Goal: Use online tool/utility: Utilize a website feature to perform a specific function

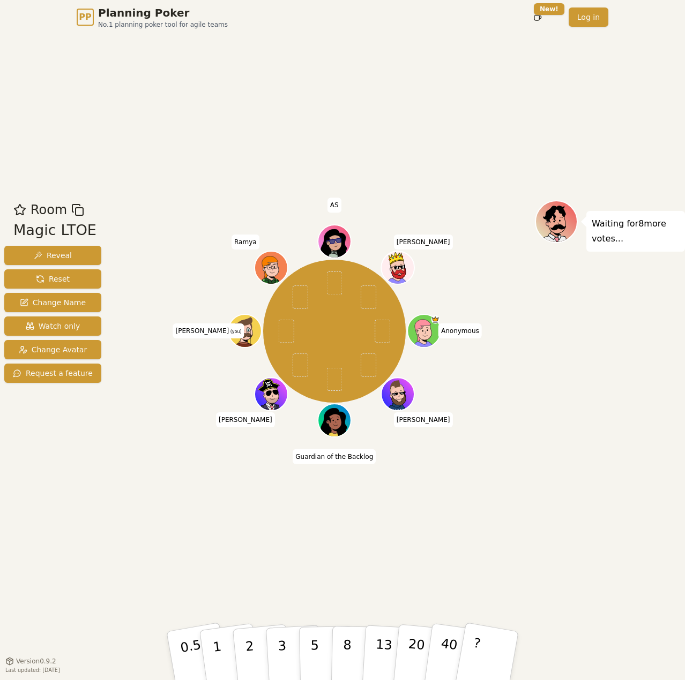
click at [580, 146] on div "Room Magic LTOE Reveal Reset Change Name Watch only Change Avatar Request a fea…" at bounding box center [342, 347] width 685 height 627
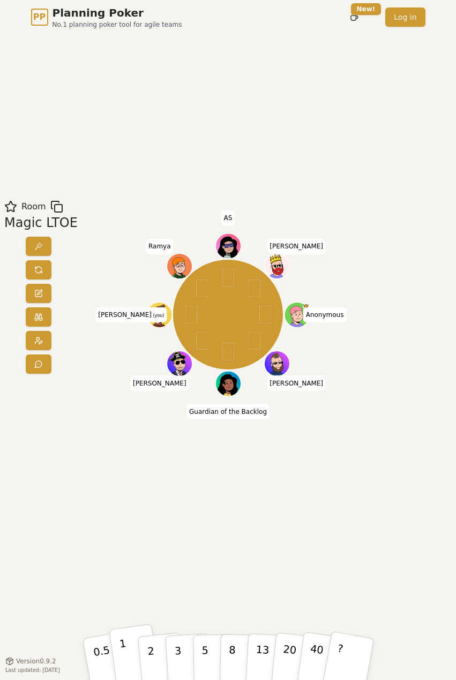
click at [130, 665] on button "1" at bounding box center [134, 659] width 51 height 70
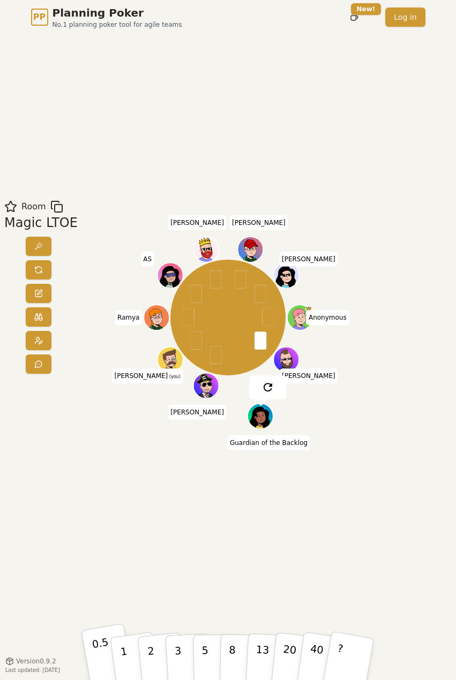
click at [87, 647] on button "0.5" at bounding box center [108, 659] width 54 height 71
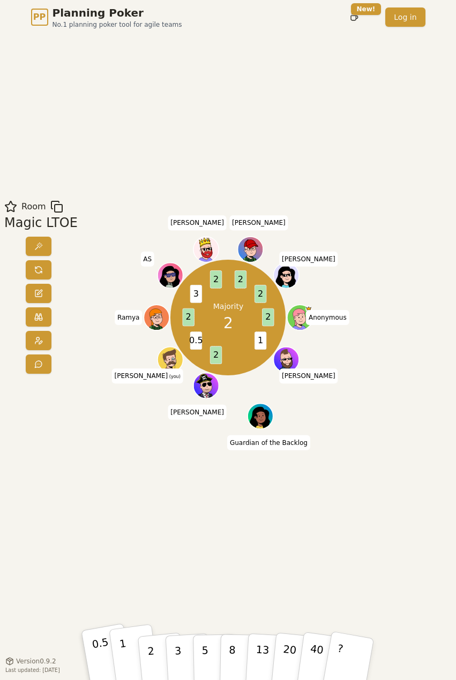
click at [118, 640] on button "1" at bounding box center [134, 659] width 51 height 70
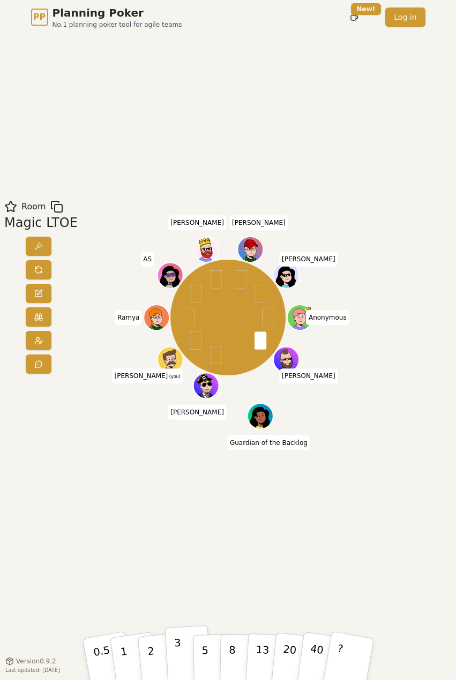
click at [177, 644] on p "3" at bounding box center [178, 660] width 9 height 48
click at [202, 647] on p "5" at bounding box center [205, 658] width 8 height 47
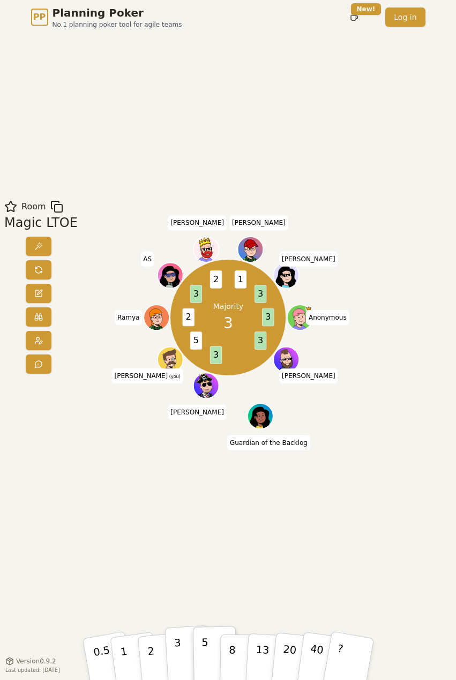
click at [179, 651] on p "3" at bounding box center [178, 660] width 9 height 48
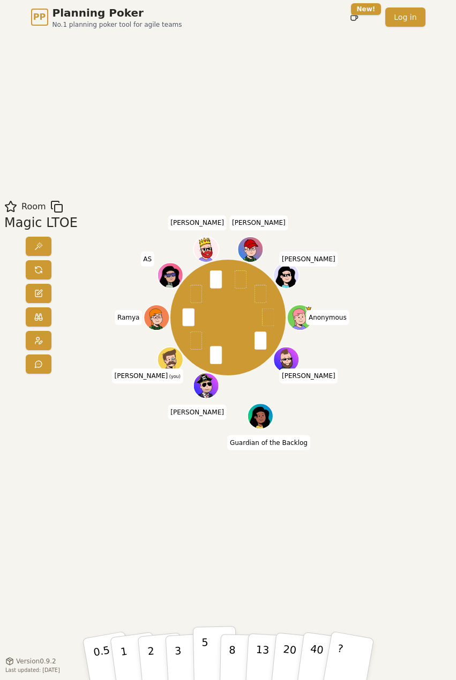
click at [201, 661] on button "5" at bounding box center [214, 658] width 44 height 65
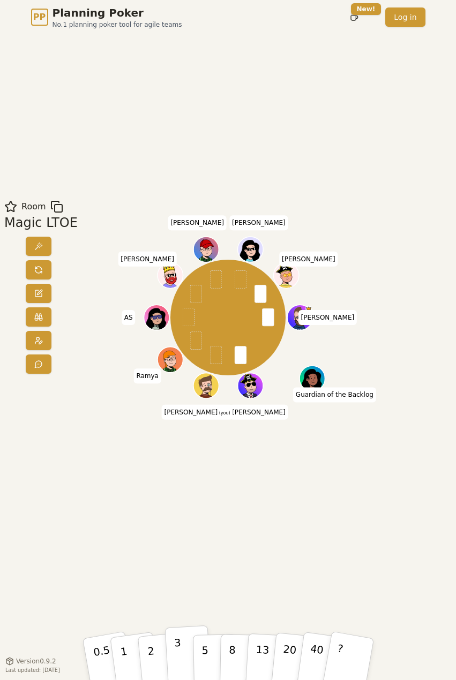
click at [171, 650] on button "3" at bounding box center [187, 659] width 47 height 66
click at [183, 653] on button "3" at bounding box center [187, 659] width 47 height 66
click at [213, 641] on button "5" at bounding box center [214, 658] width 44 height 65
click at [147, 648] on p "2" at bounding box center [151, 660] width 11 height 48
click at [152, 644] on p "2" at bounding box center [151, 660] width 11 height 48
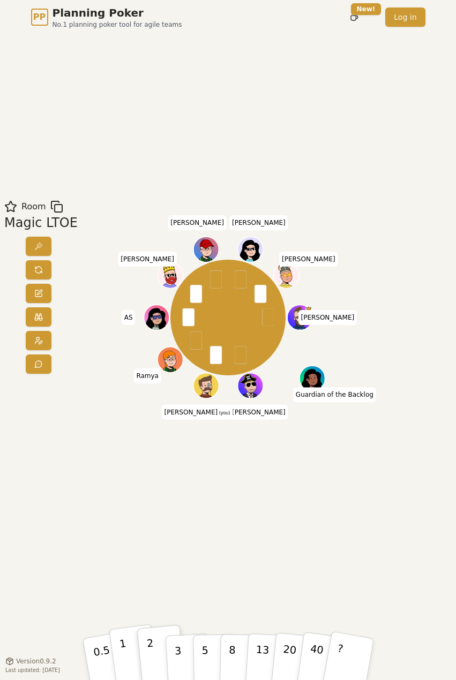
click at [132, 648] on button "1" at bounding box center [134, 659] width 51 height 70
click at [158, 666] on button "2" at bounding box center [161, 659] width 49 height 68
click at [208, 642] on button "5" at bounding box center [214, 658] width 44 height 65
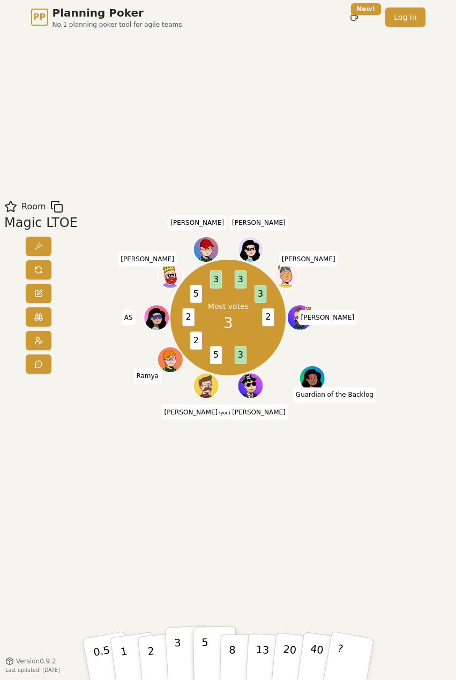
click at [177, 653] on p "3" at bounding box center [178, 660] width 9 height 48
